Goal: Task Accomplishment & Management: Use online tool/utility

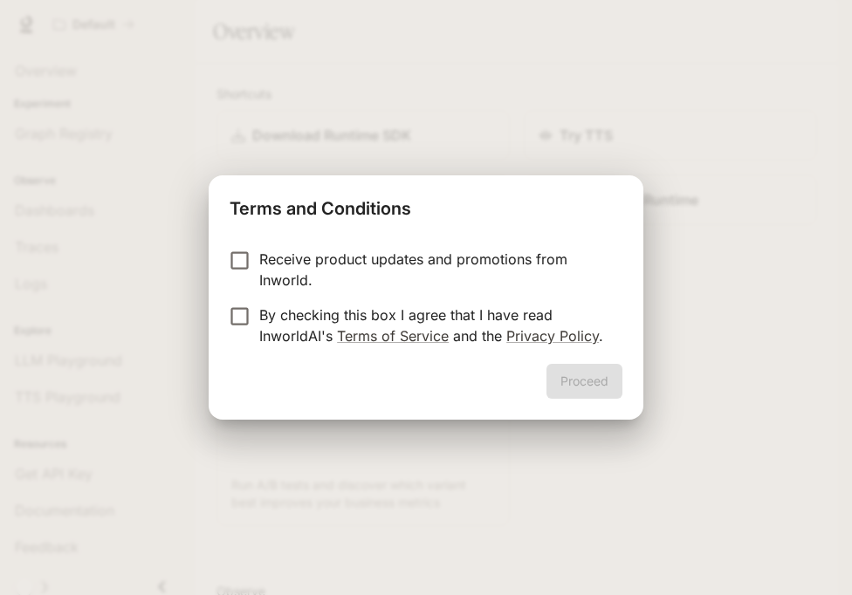
click at [385, 317] on p "By checking this box I agree that I have read InworldAI's Terms of Service and …" at bounding box center [433, 326] width 349 height 42
click at [571, 382] on button "Proceed" at bounding box center [585, 381] width 76 height 35
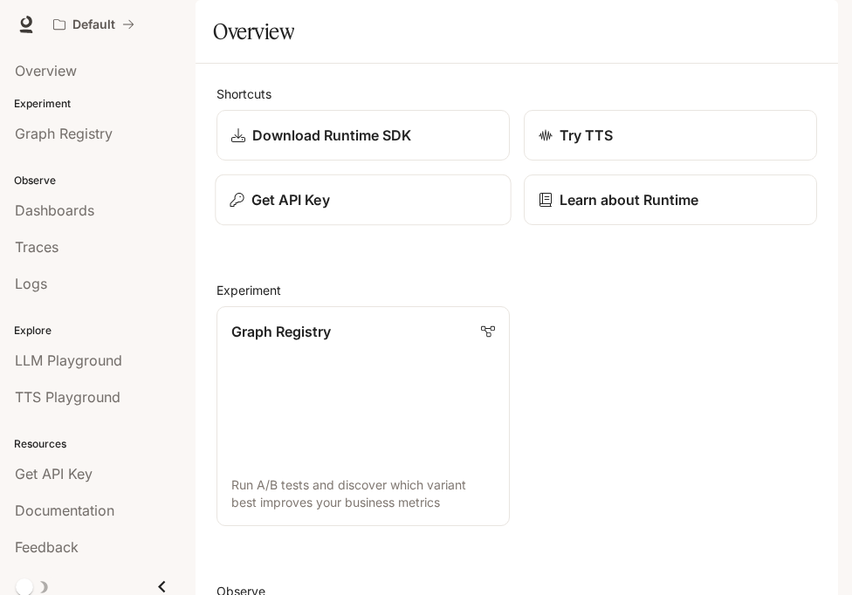
click at [372, 254] on body "Skip to main content Default Documentation Documentation Portal Overview Experi…" at bounding box center [426, 297] width 852 height 595
click at [430, 226] on button "Get API Key" at bounding box center [363, 201] width 296 height 52
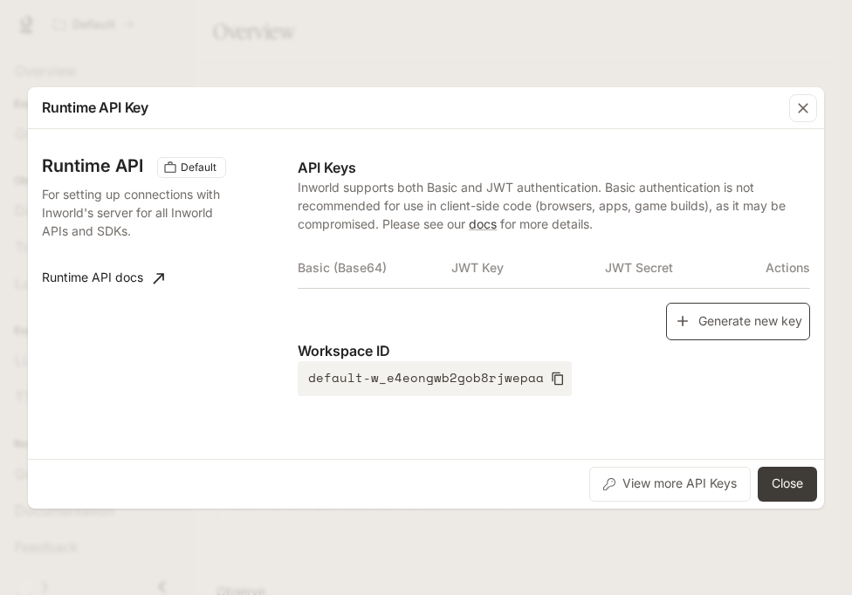
click at [708, 334] on button "Generate new key" at bounding box center [738, 322] width 144 height 38
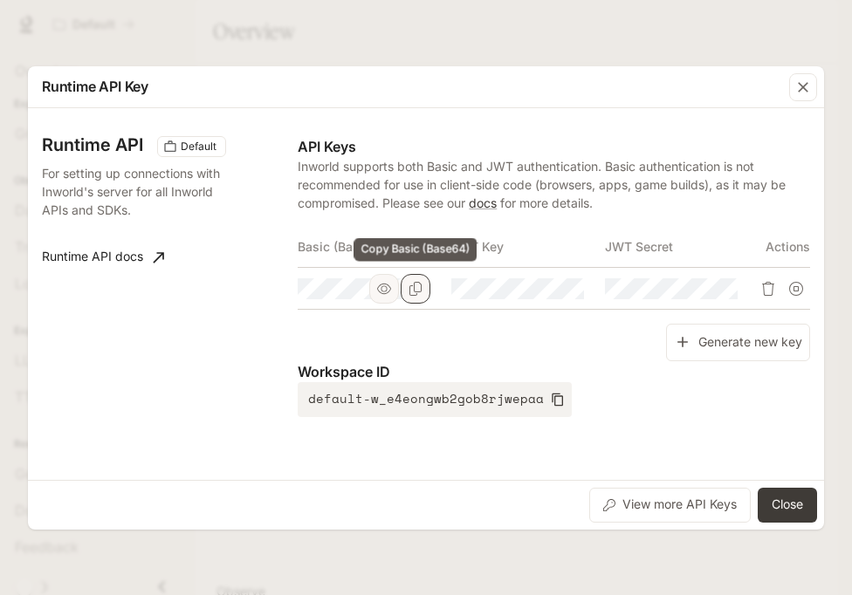
click at [430, 295] on button "Copy Basic (Base64)" at bounding box center [416, 289] width 30 height 30
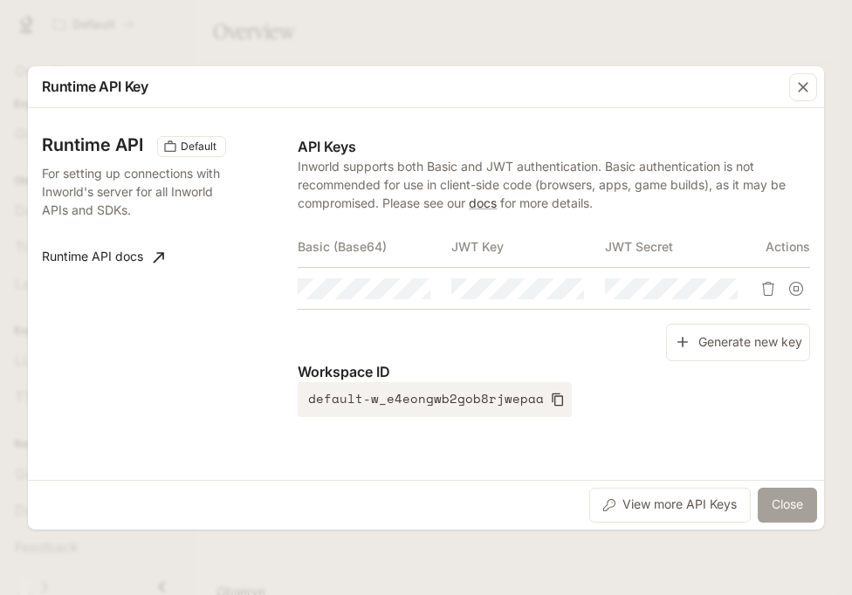
click at [774, 496] on button "Close" at bounding box center [787, 505] width 59 height 35
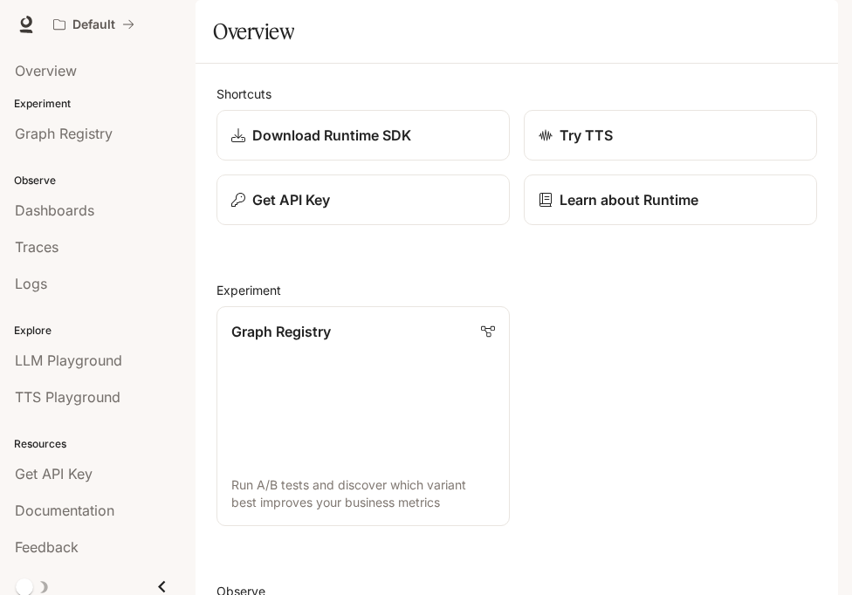
click at [795, 26] on div "Documentation Documentation" at bounding box center [757, 24] width 148 height 35
click at [800, 26] on button "button" at bounding box center [813, 24] width 35 height 35
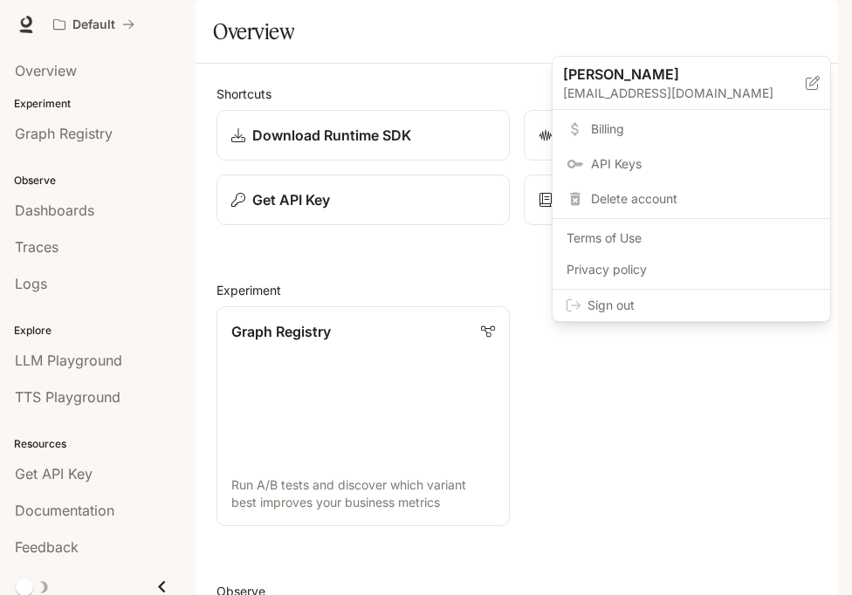
click at [727, 299] on span "Sign out" at bounding box center [702, 305] width 229 height 17
